Goal: Task Accomplishment & Management: Manage account settings

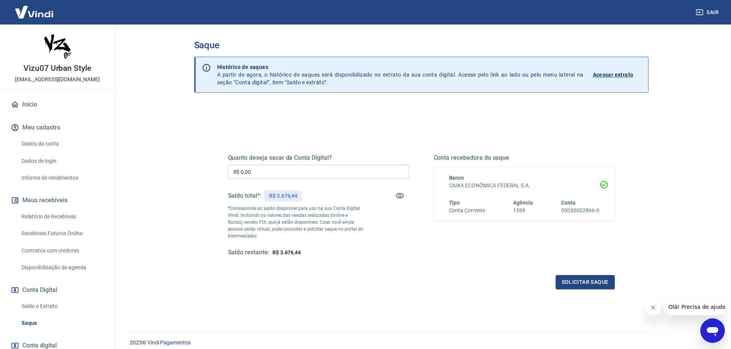
click at [611, 74] on p "Acessar extrato" at bounding box center [613, 75] width 41 height 8
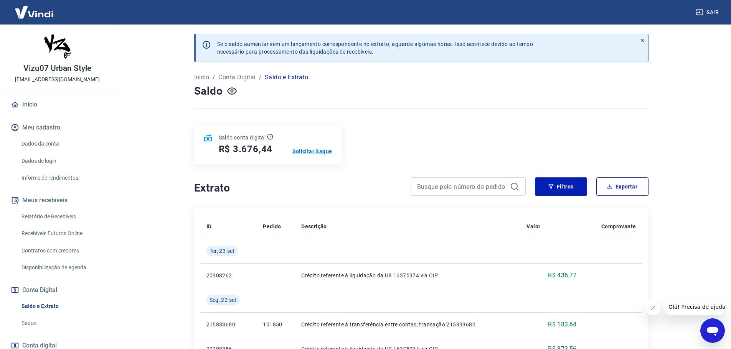
click at [309, 152] on p "Solicitar Saque" at bounding box center [312, 152] width 40 height 8
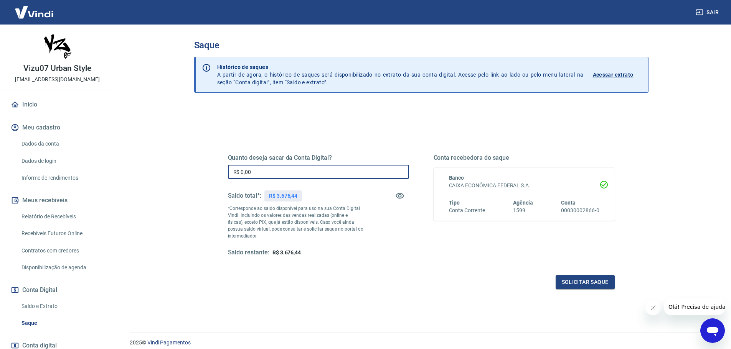
click at [286, 170] on input "R$ 0,00" at bounding box center [318, 172] width 181 height 14
drag, startPoint x: 286, startPoint y: 170, endPoint x: 117, endPoint y: 166, distance: 169.6
click at [117, 166] on main "Saque Histórico de saques A partir de agora, o histórico de saques será disponi…" at bounding box center [420, 187] width 619 height 325
type input "R$ 3.676,44"
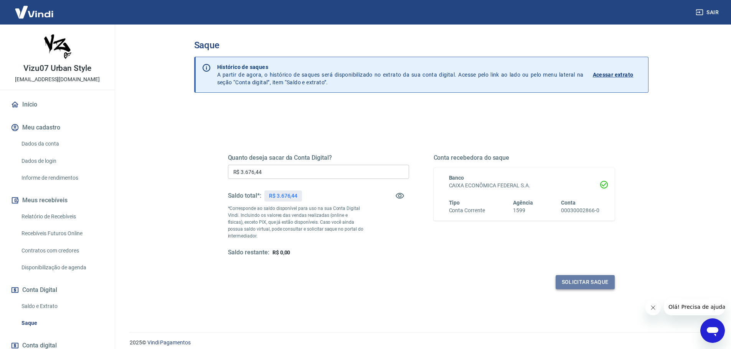
click at [595, 282] on button "Solicitar saque" at bounding box center [584, 282] width 59 height 14
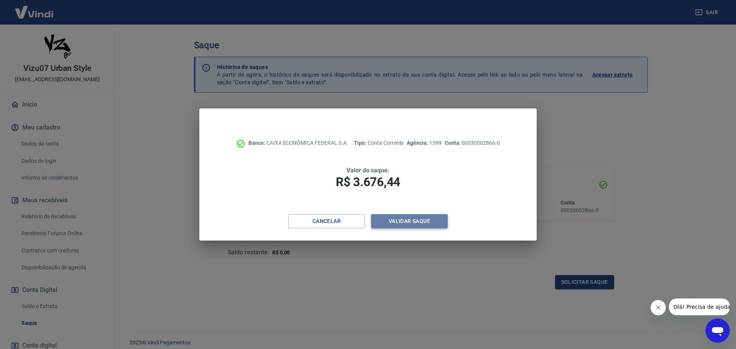
click at [409, 219] on button "Validar saque" at bounding box center [409, 221] width 77 height 14
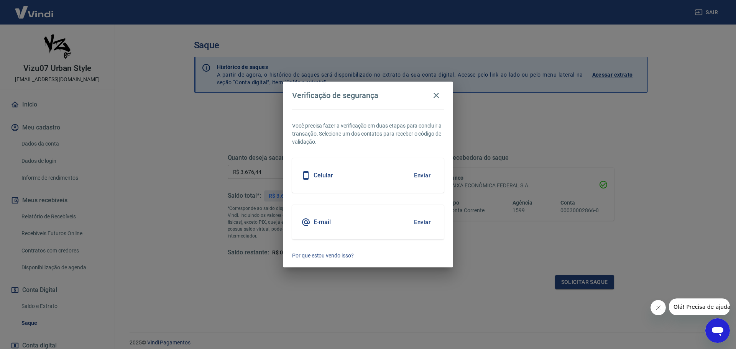
click at [422, 223] on button "Enviar" at bounding box center [422, 222] width 25 height 16
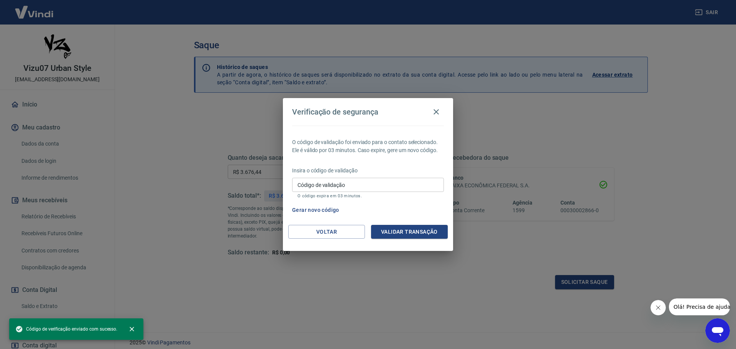
click at [387, 184] on input "Código de validação" at bounding box center [368, 185] width 152 height 14
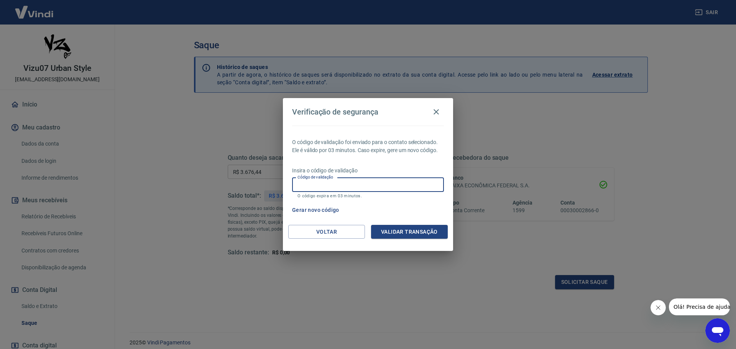
paste input "591194"
type input "591194"
click at [418, 228] on button "Validar transação" at bounding box center [409, 232] width 77 height 14
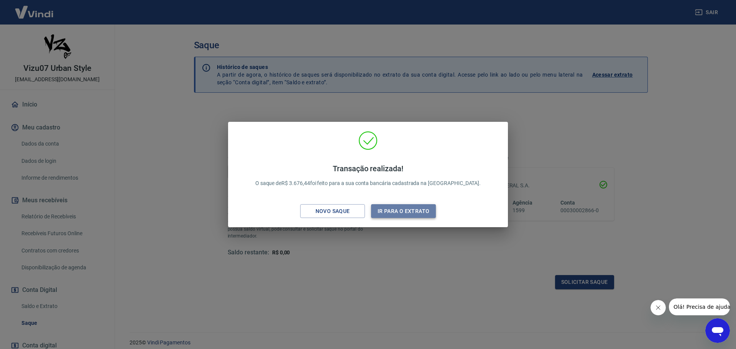
click at [390, 217] on button "Ir para o extrato" at bounding box center [403, 211] width 65 height 14
